Goal: Task Accomplishment & Management: Manage account settings

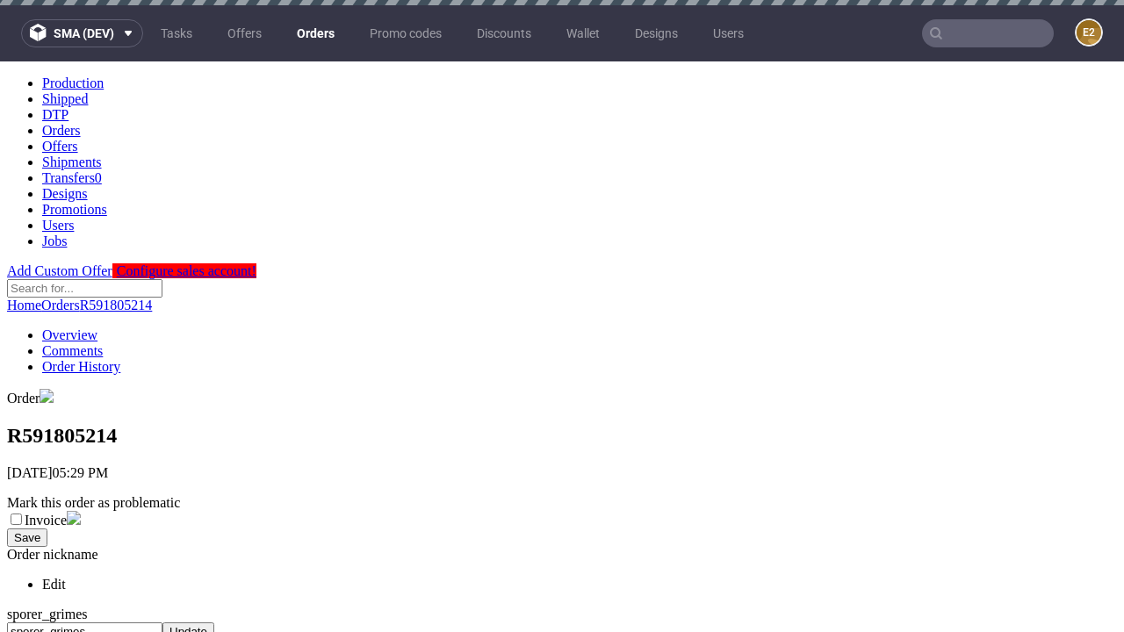
scroll to position [726, 0]
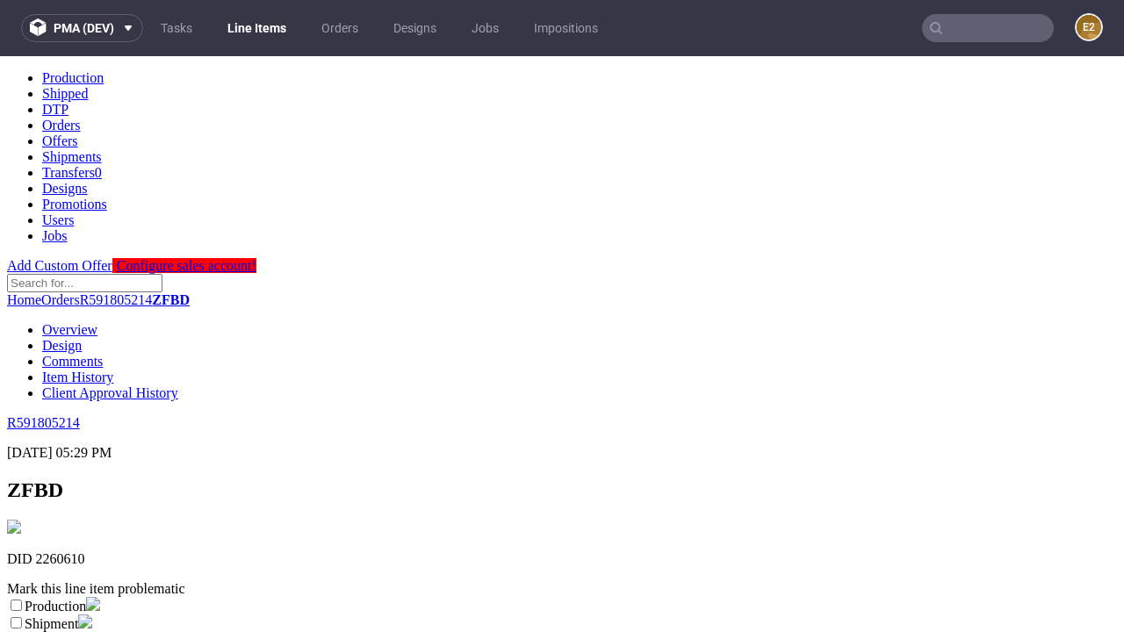
scroll to position [309, 0]
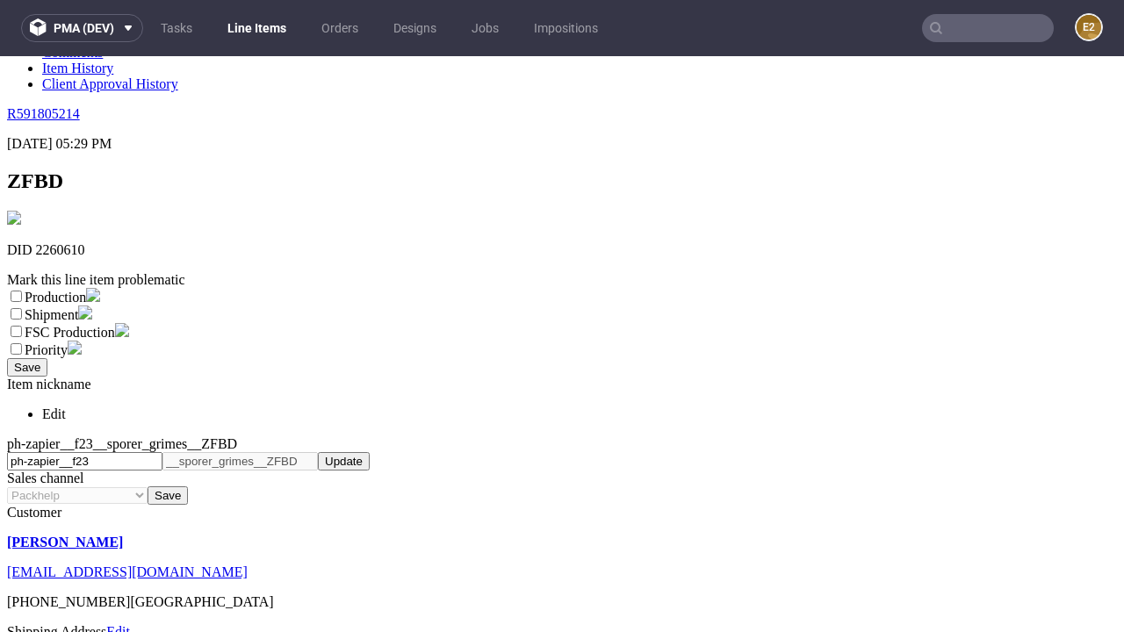
select select "dtp_ca_needed"
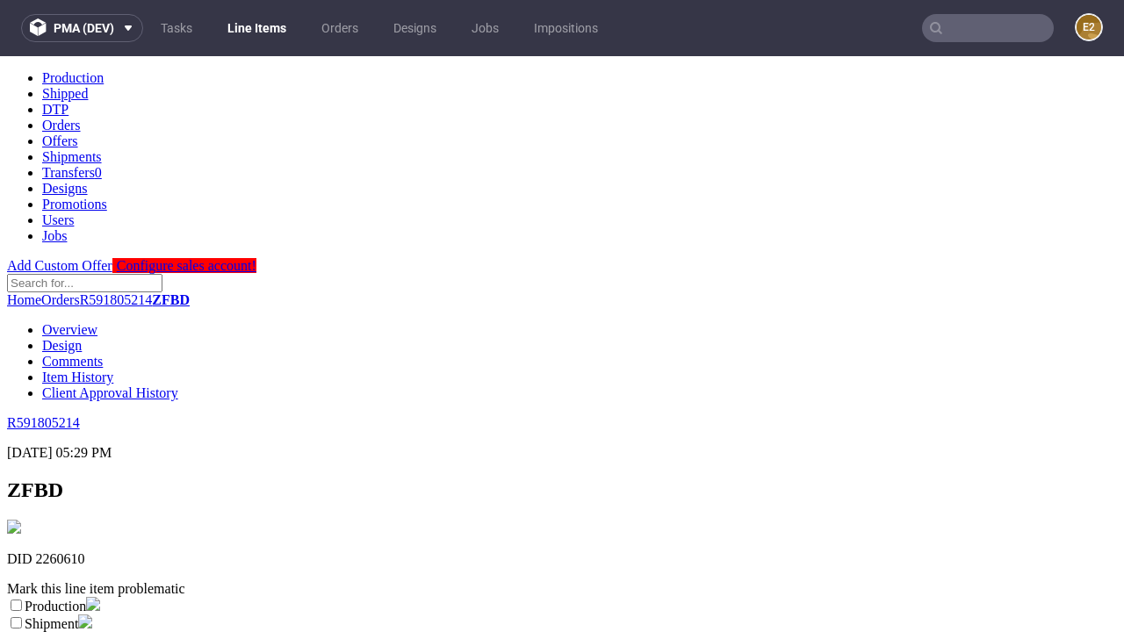
scroll to position [0, 0]
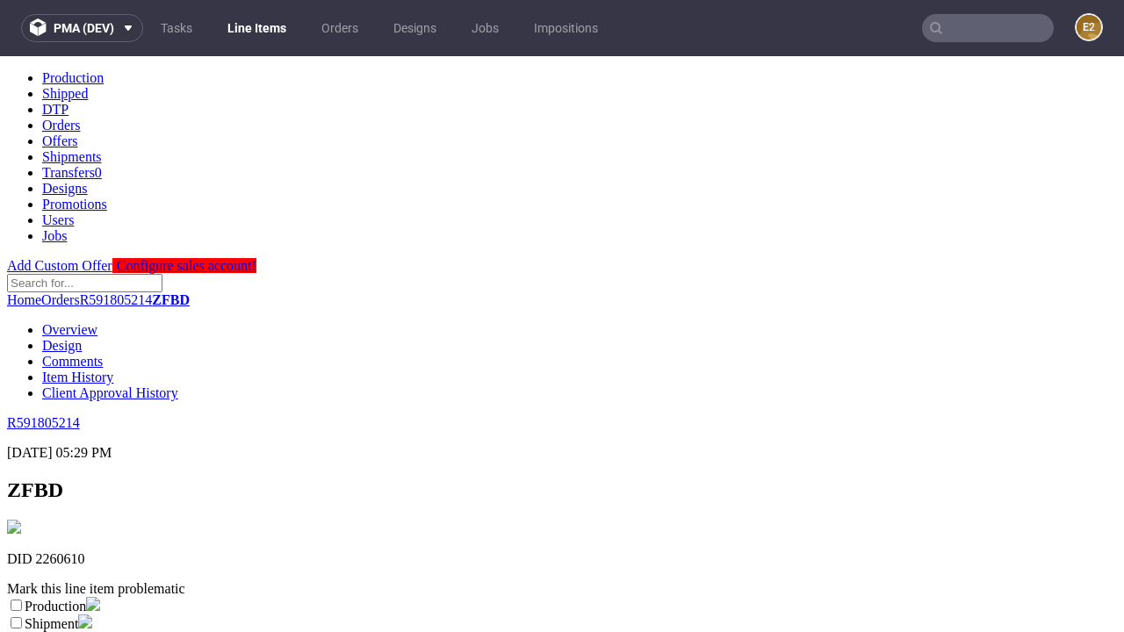
checkbox input "true"
